Goal: Information Seeking & Learning: Learn about a topic

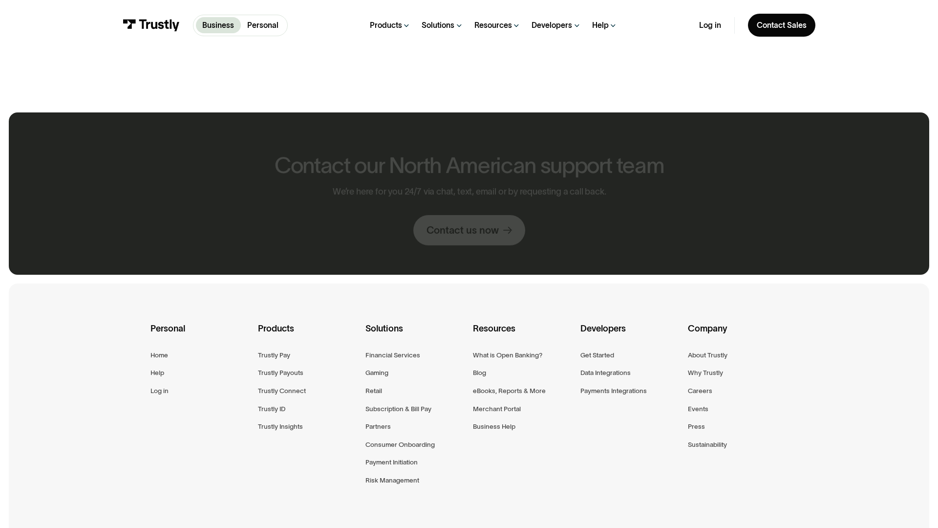
scroll to position [607, 0]
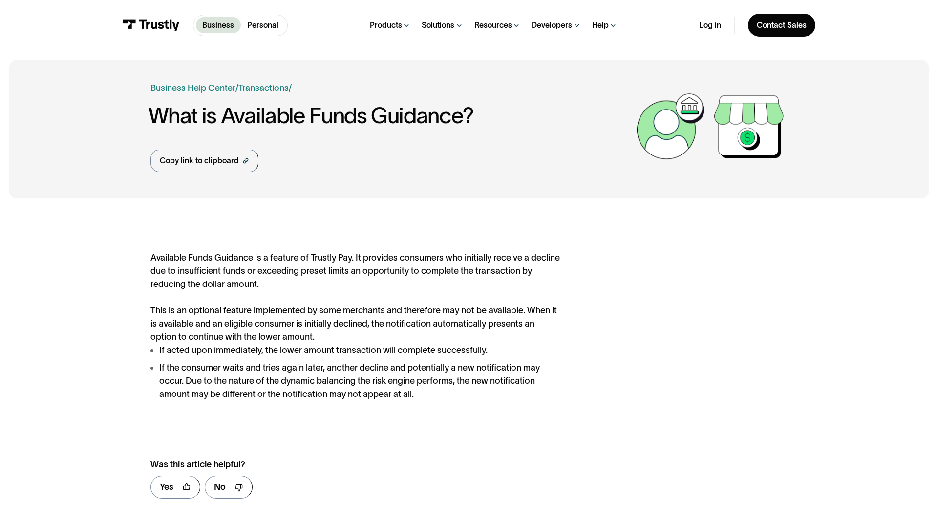
scroll to position [507, 0]
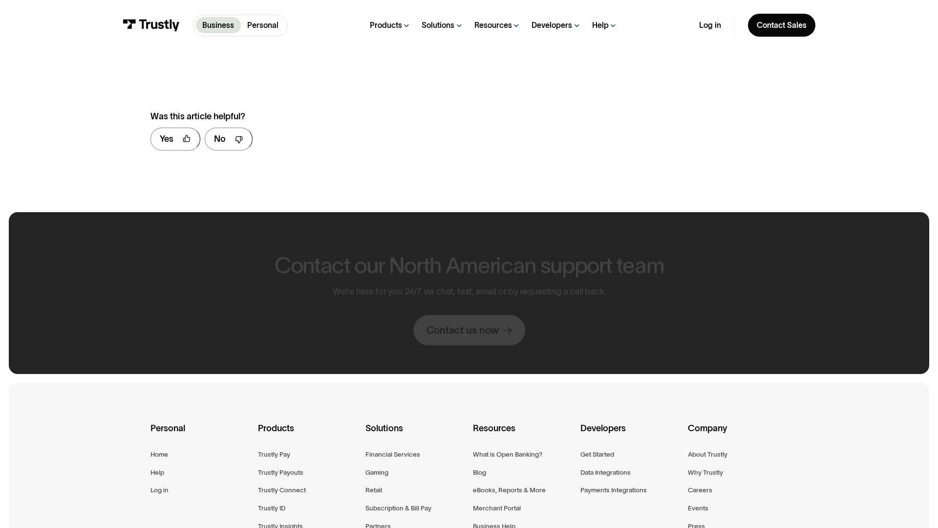
scroll to position [707, 0]
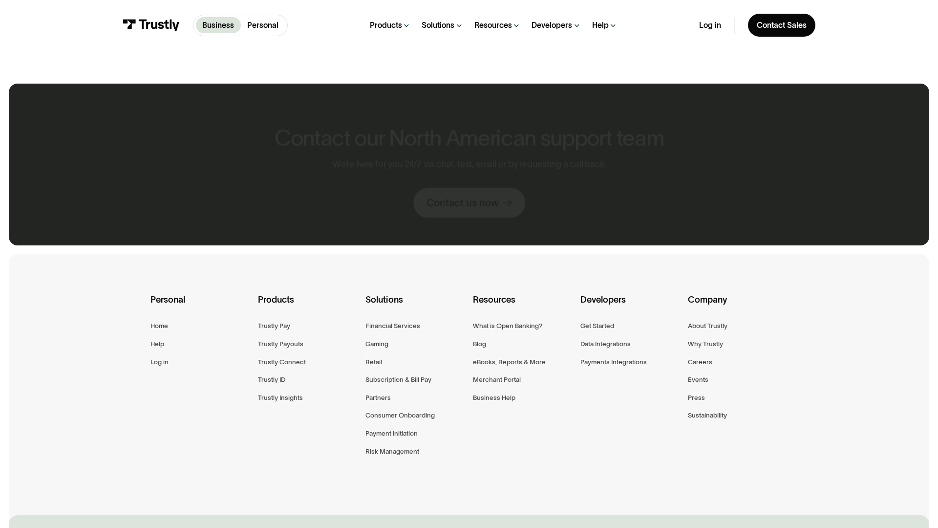
scroll to position [579, 0]
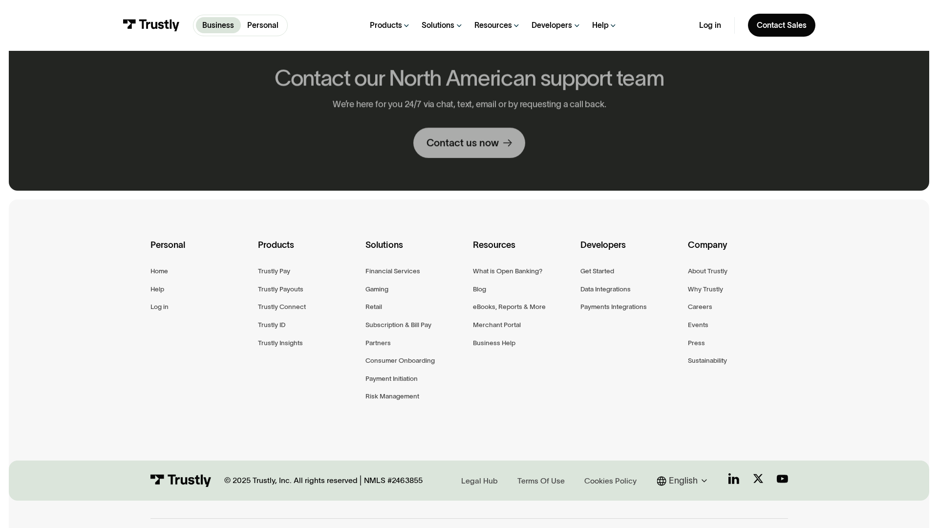
scroll to position [524, 0]
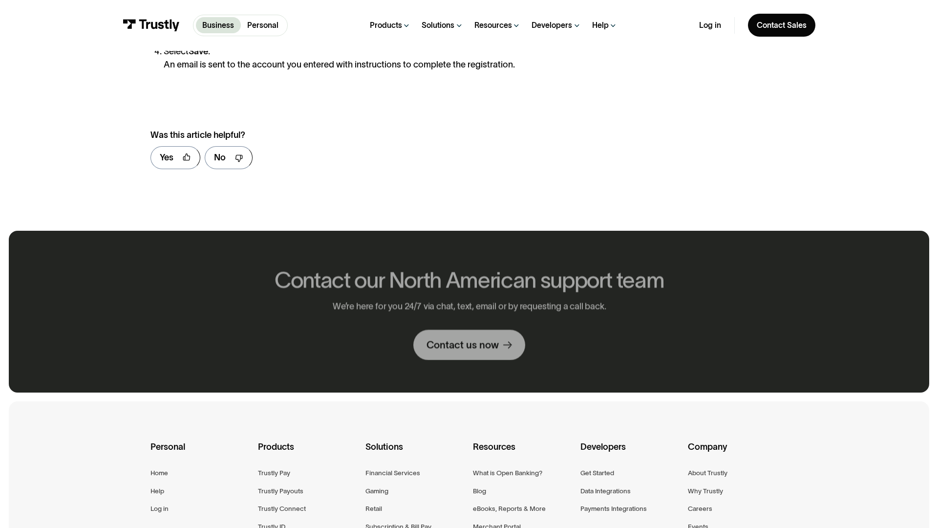
scroll to position [725, 0]
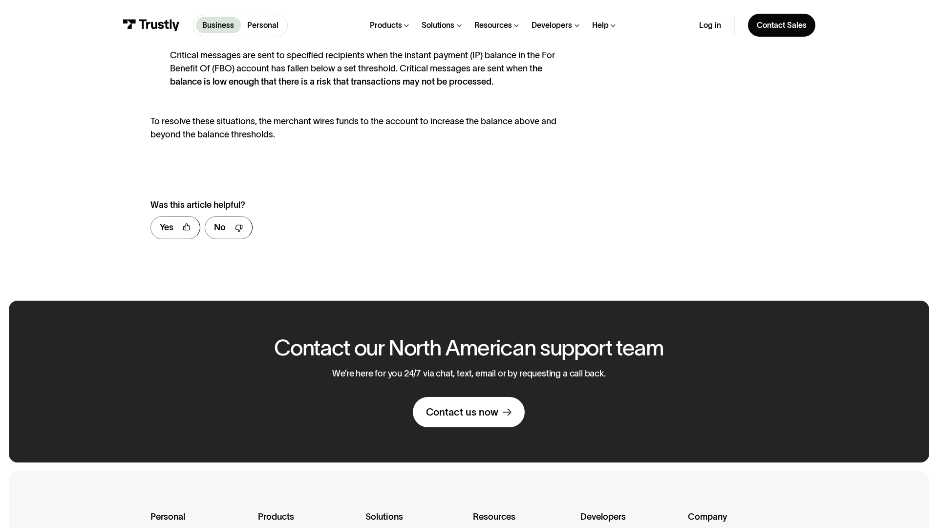
scroll to position [795, 0]
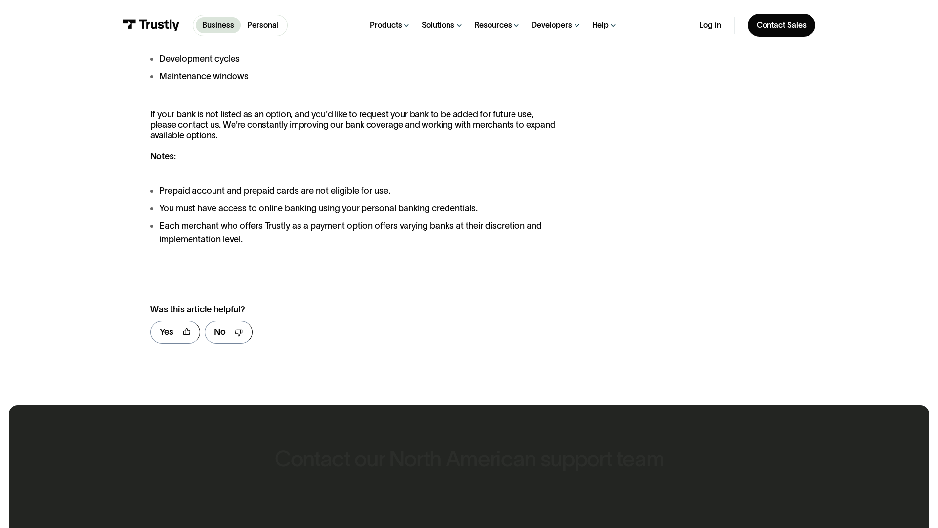
scroll to position [1356, 0]
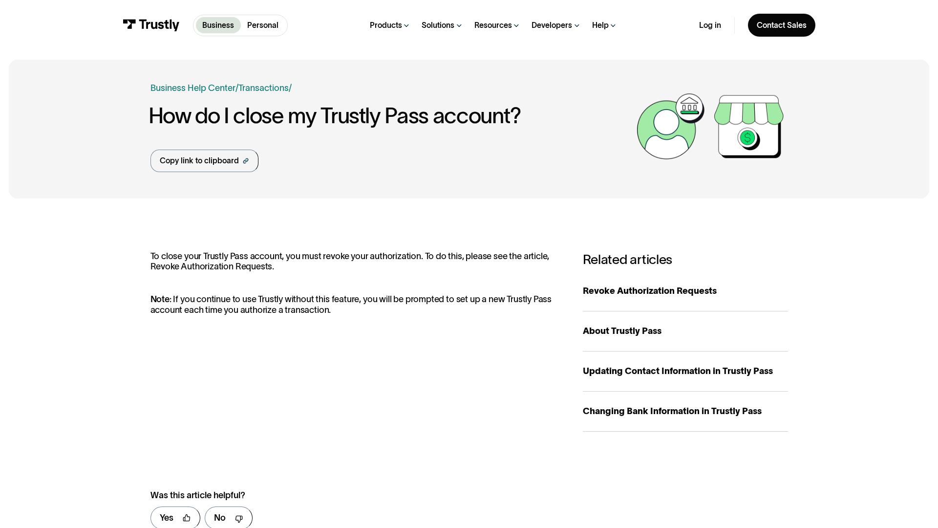
scroll to position [579, 0]
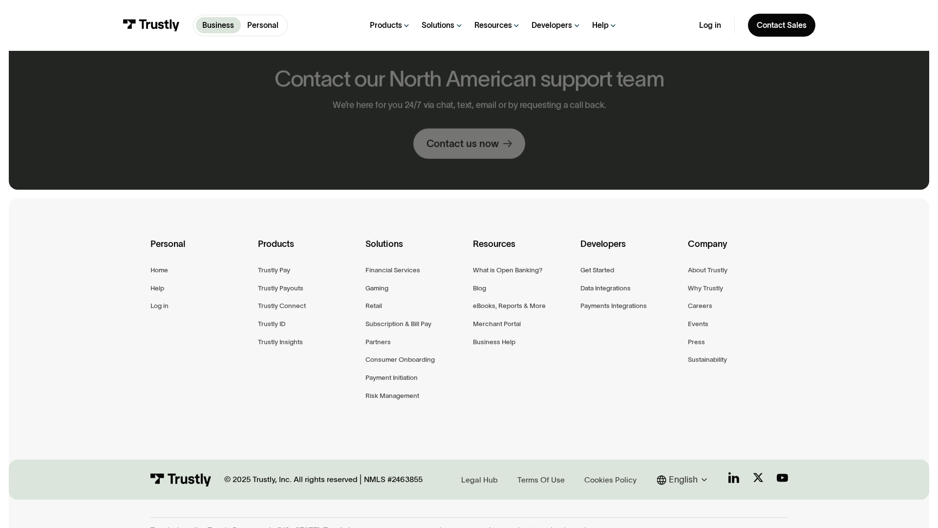
scroll to position [523, 0]
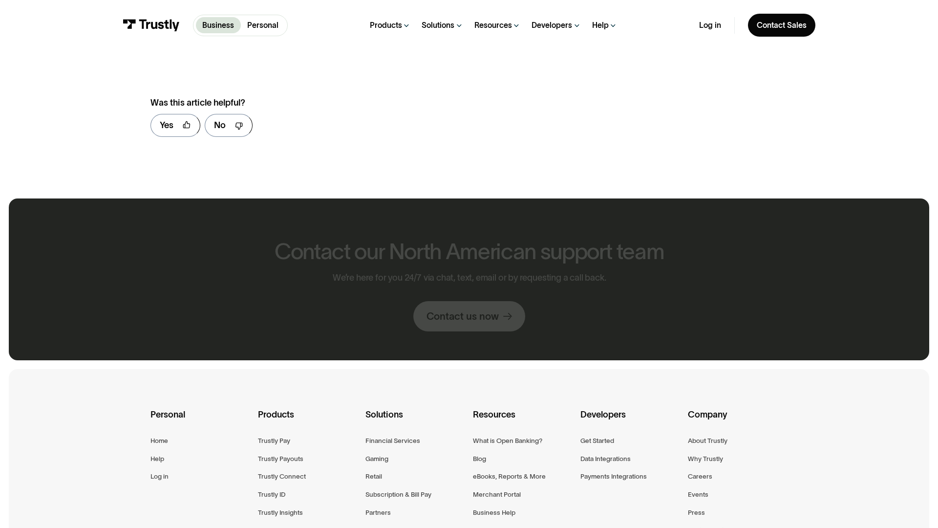
scroll to position [680, 0]
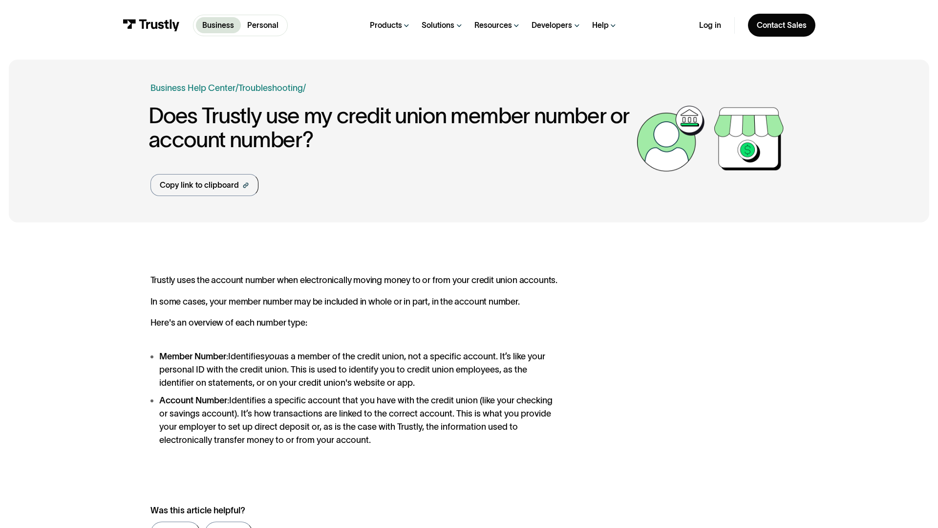
scroll to position [594, 0]
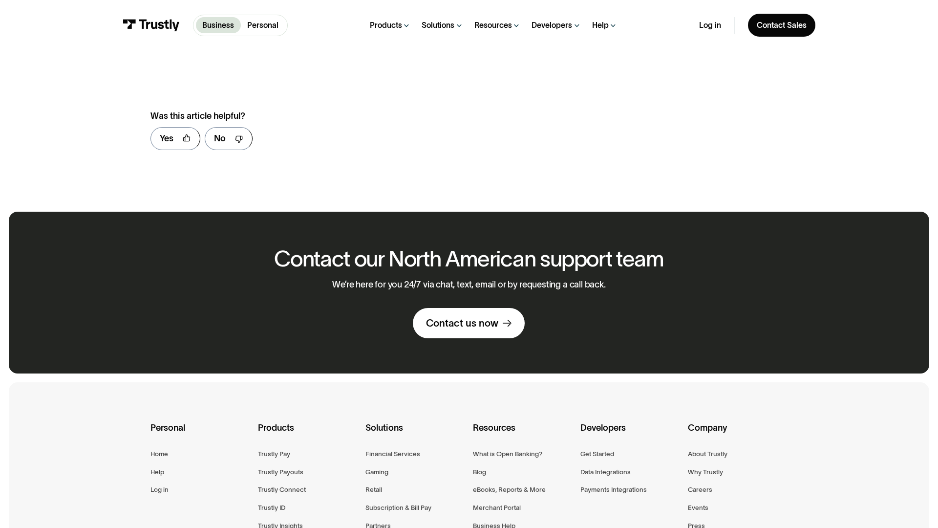
scroll to position [706, 0]
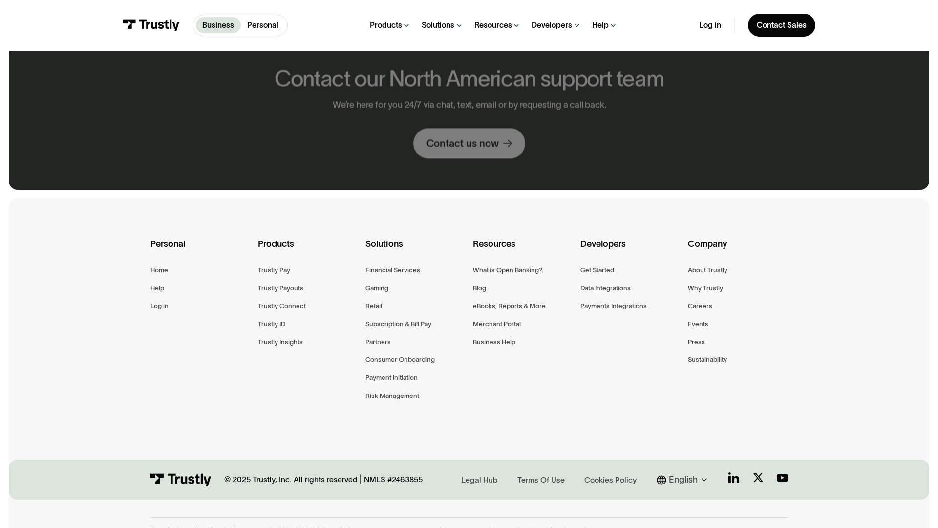
scroll to position [523, 0]
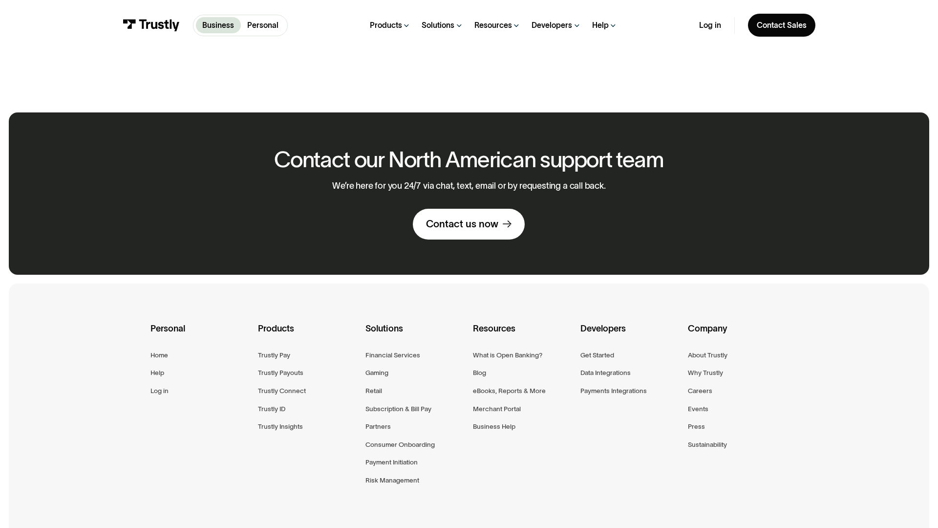
scroll to position [607, 0]
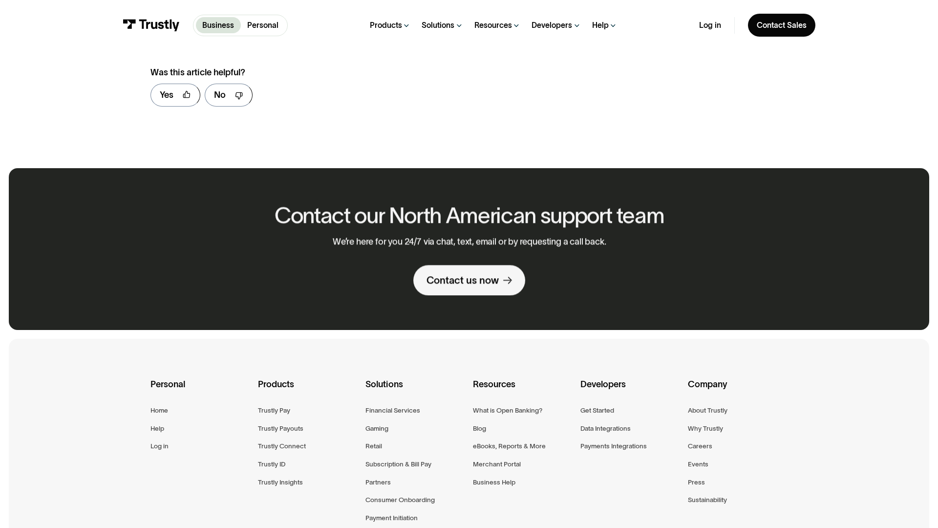
scroll to position [663, 0]
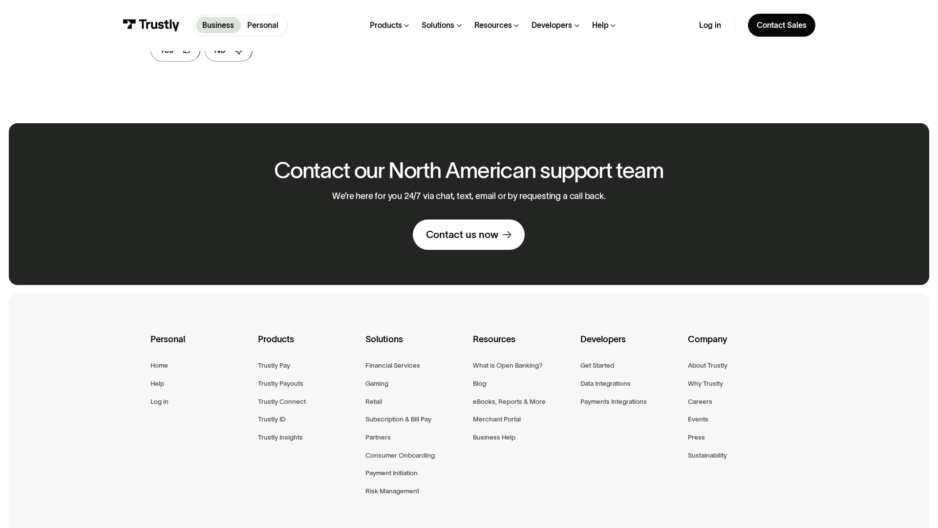
scroll to position [618, 0]
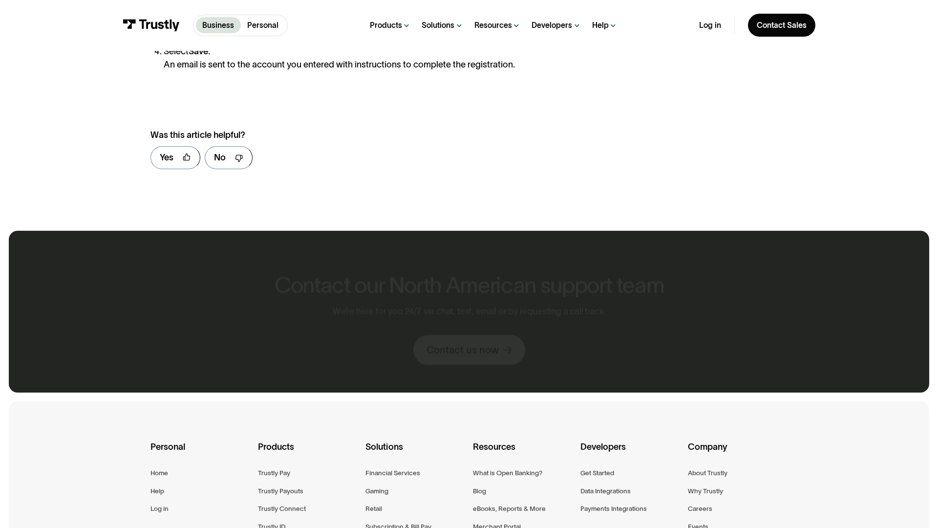
scroll to position [725, 0]
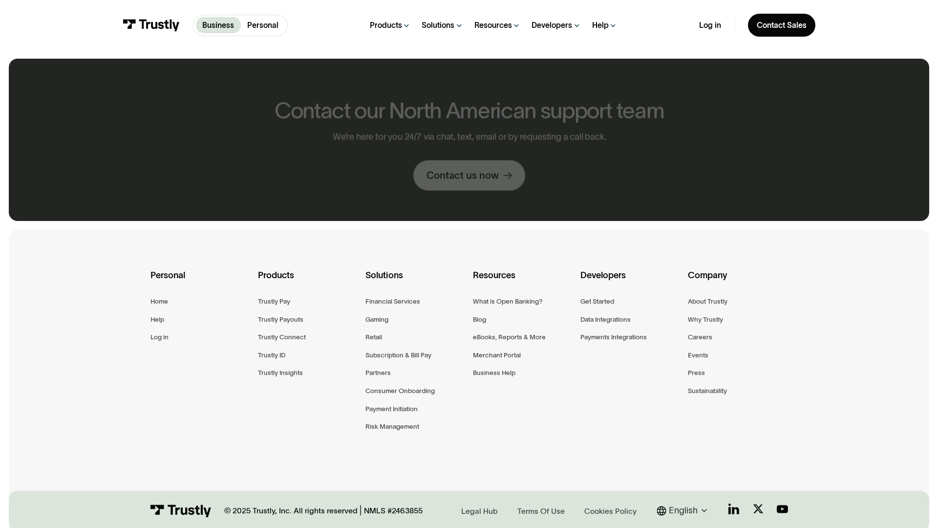
scroll to position [554, 0]
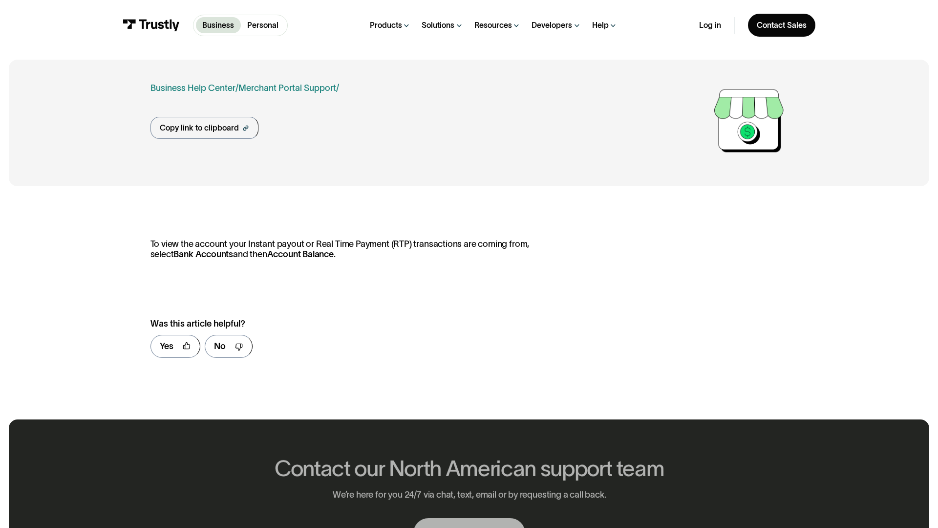
scroll to position [407, 0]
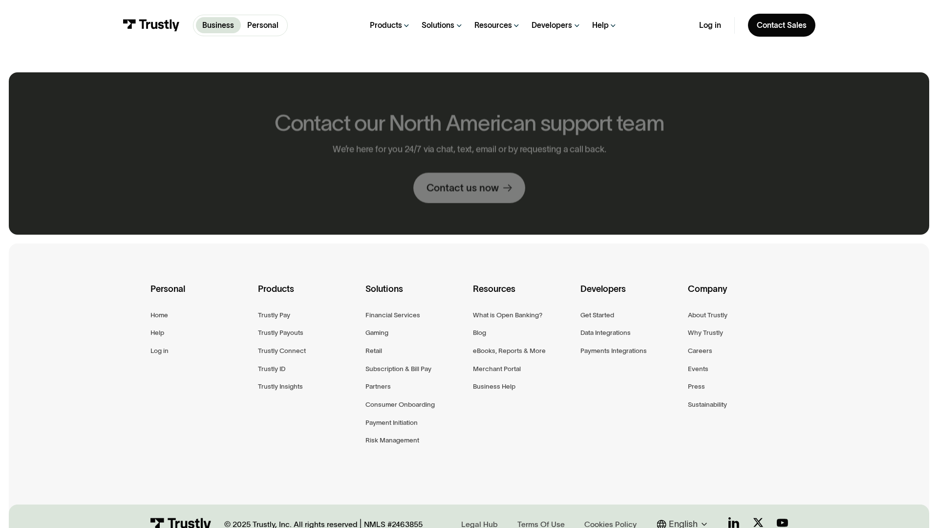
scroll to position [567, 0]
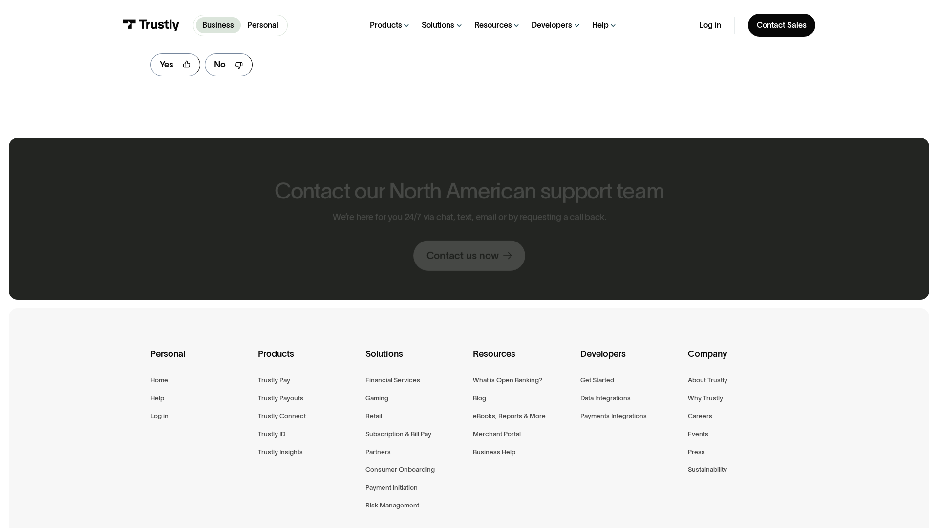
scroll to position [632, 0]
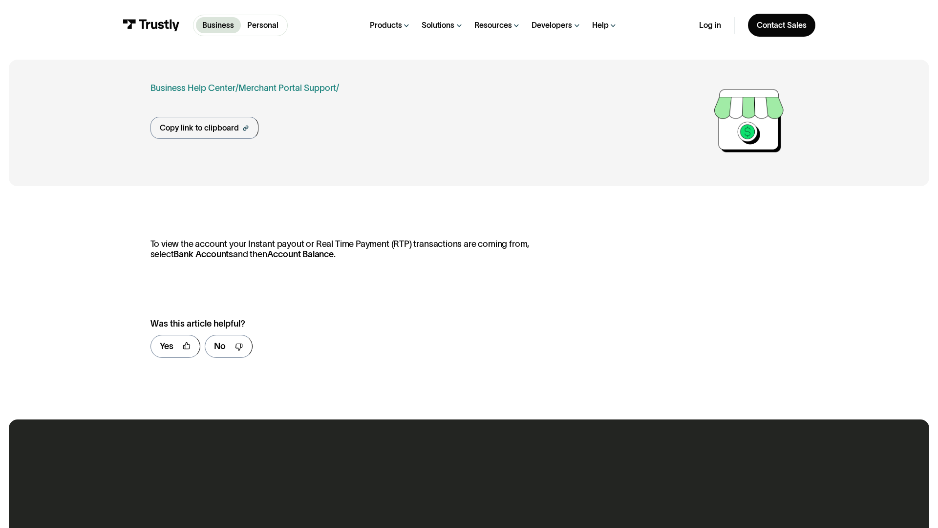
scroll to position [407, 0]
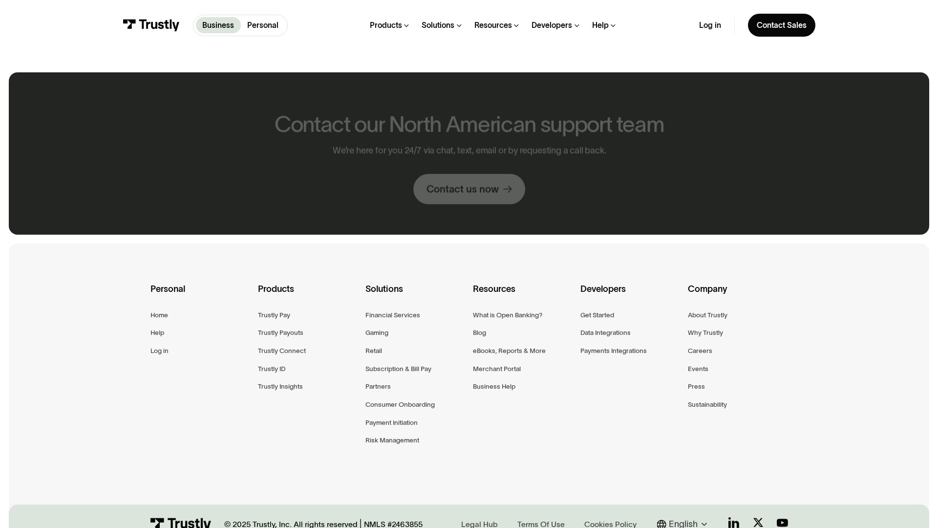
scroll to position [567, 0]
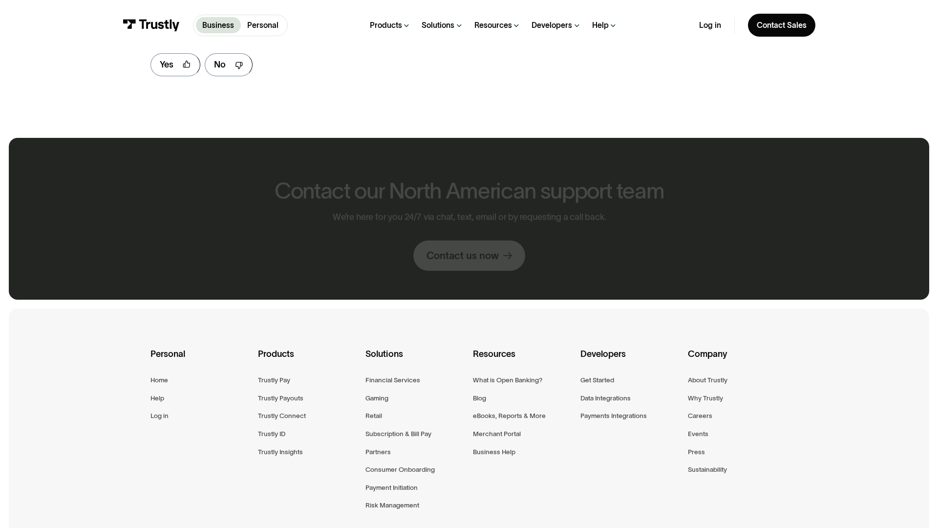
scroll to position [632, 0]
